Goal: Information Seeking & Learning: Check status

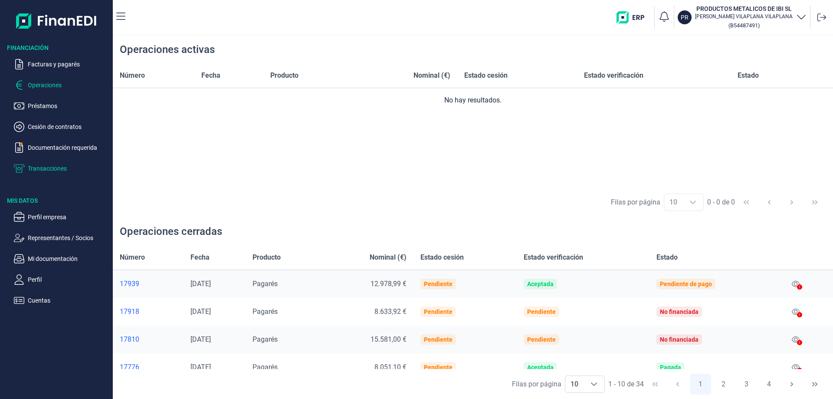
click at [48, 168] on p "Transacciones" at bounding box center [69, 168] width 82 height 10
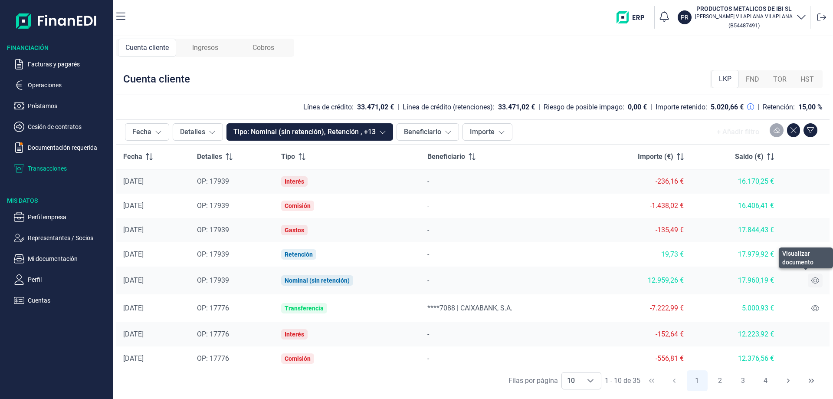
click at [811, 279] on icon at bounding box center [815, 280] width 8 height 7
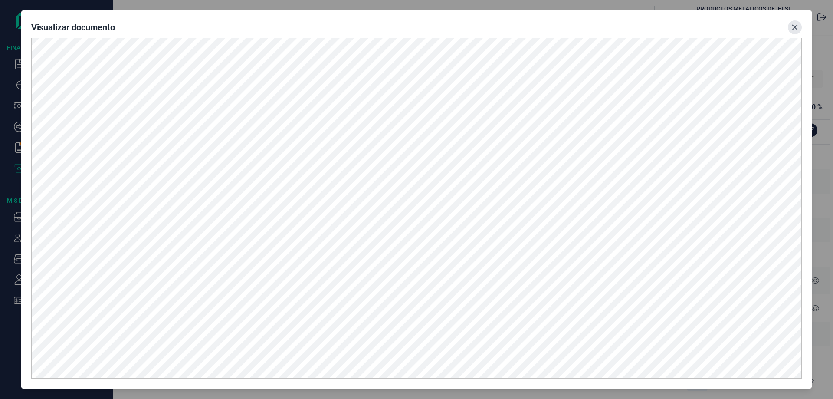
click at [795, 24] on icon "Close" at bounding box center [794, 27] width 7 height 7
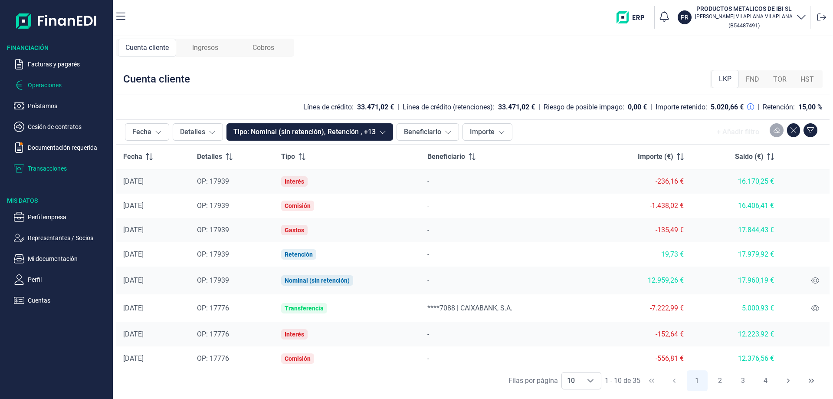
click at [47, 85] on p "Operaciones" at bounding box center [69, 85] width 82 height 10
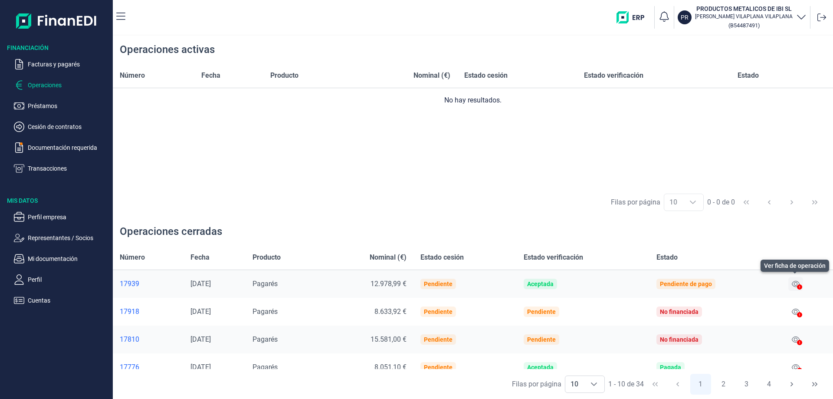
click at [792, 283] on icon at bounding box center [796, 283] width 8 height 7
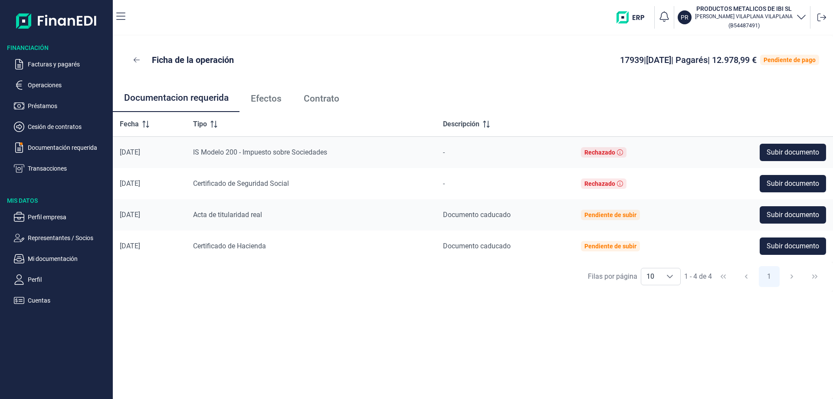
click at [265, 97] on span "Efectos" at bounding box center [266, 98] width 31 height 9
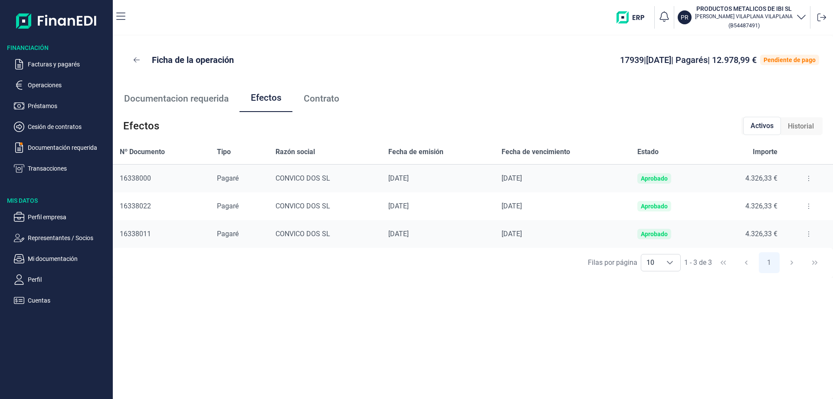
click at [330, 99] on span "Contrato" at bounding box center [322, 98] width 36 height 9
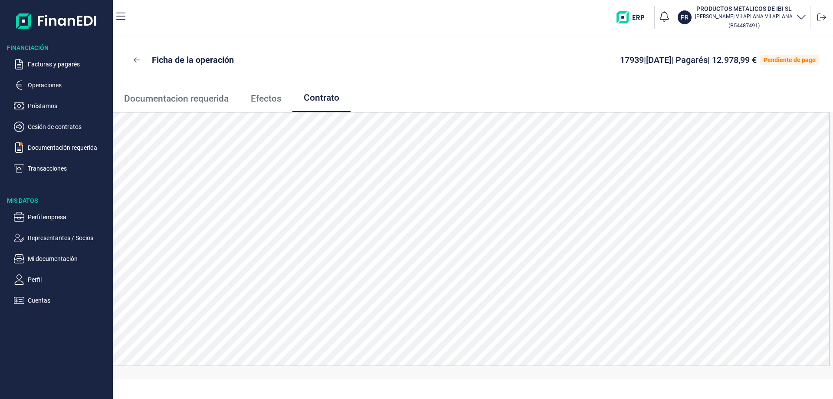
click at [264, 101] on span "Efectos" at bounding box center [266, 98] width 31 height 9
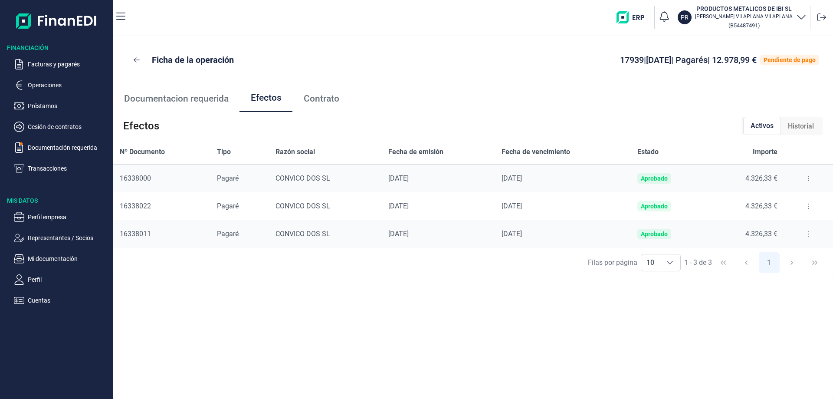
click at [188, 101] on span "Documentacion requerida" at bounding box center [176, 98] width 105 height 9
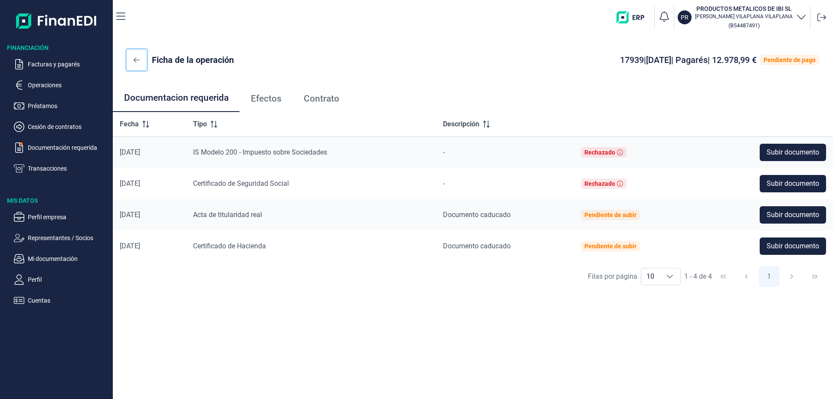
click at [135, 60] on icon at bounding box center [137, 59] width 6 height 5
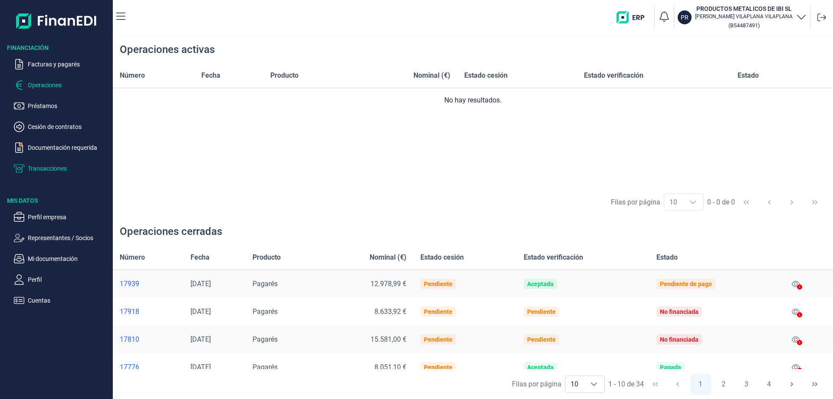
click at [44, 168] on p "Transacciones" at bounding box center [69, 168] width 82 height 10
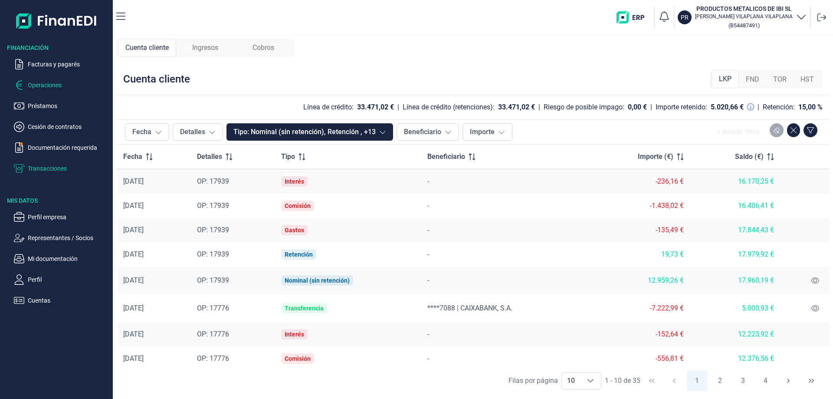
click at [35, 82] on p "Operaciones" at bounding box center [69, 85] width 82 height 10
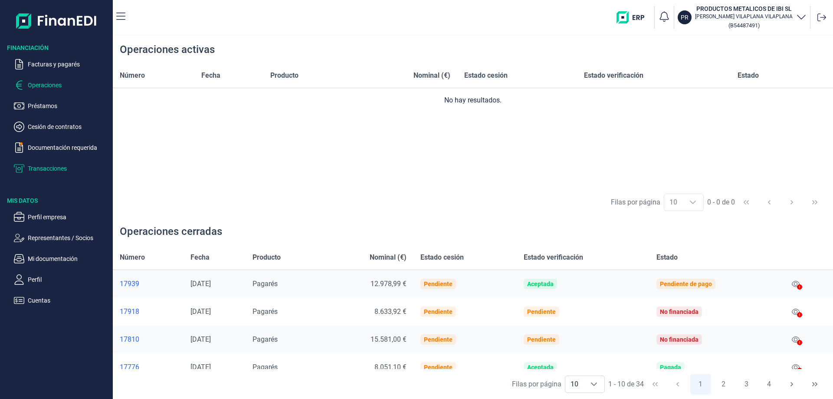
click at [55, 164] on p "Transacciones" at bounding box center [69, 168] width 82 height 10
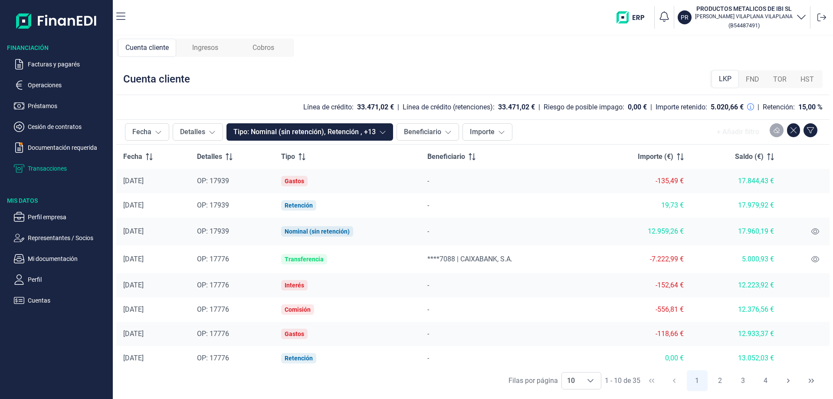
scroll to position [54, 0]
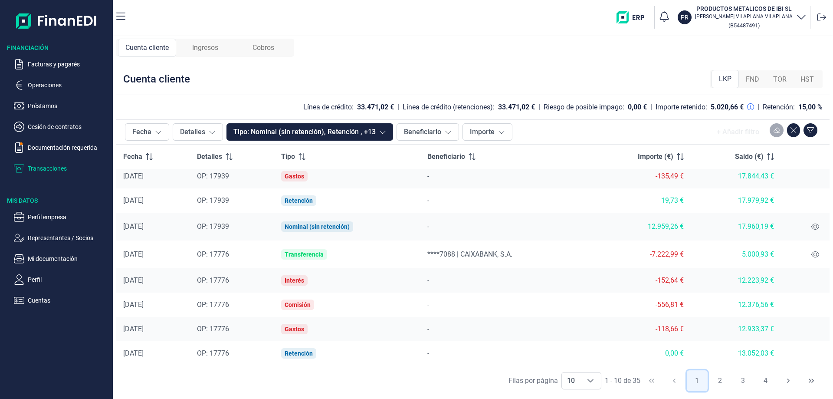
click at [697, 379] on button "1" at bounding box center [697, 380] width 21 height 21
click at [719, 378] on button "2" at bounding box center [719, 380] width 21 height 21
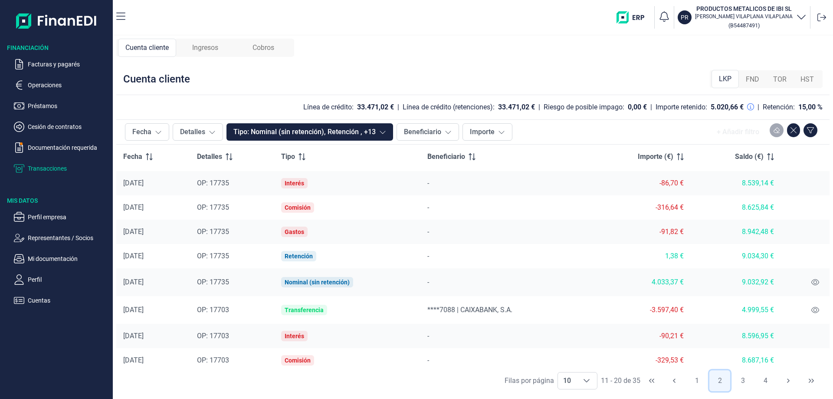
scroll to position [0, 0]
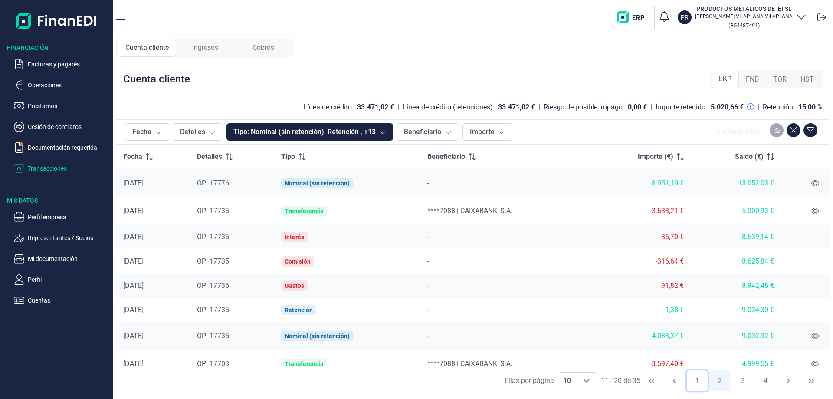
click at [694, 378] on button "1" at bounding box center [697, 380] width 21 height 21
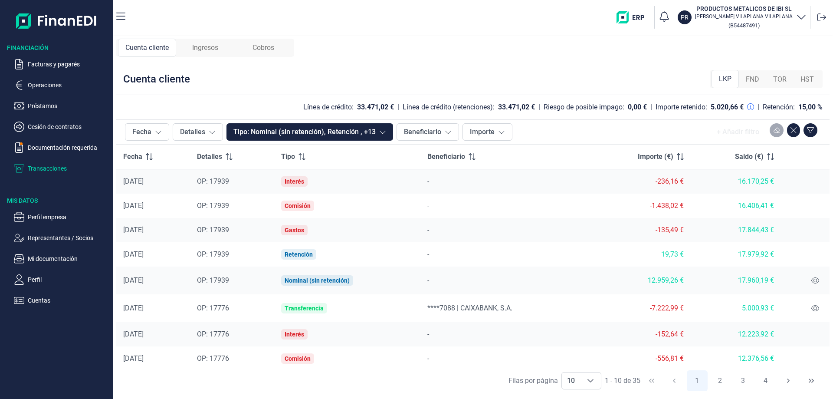
click at [43, 167] on p "Transacciones" at bounding box center [69, 168] width 82 height 10
click at [820, 14] on icon at bounding box center [821, 17] width 9 height 8
